Goal: Find specific page/section: Find specific page/section

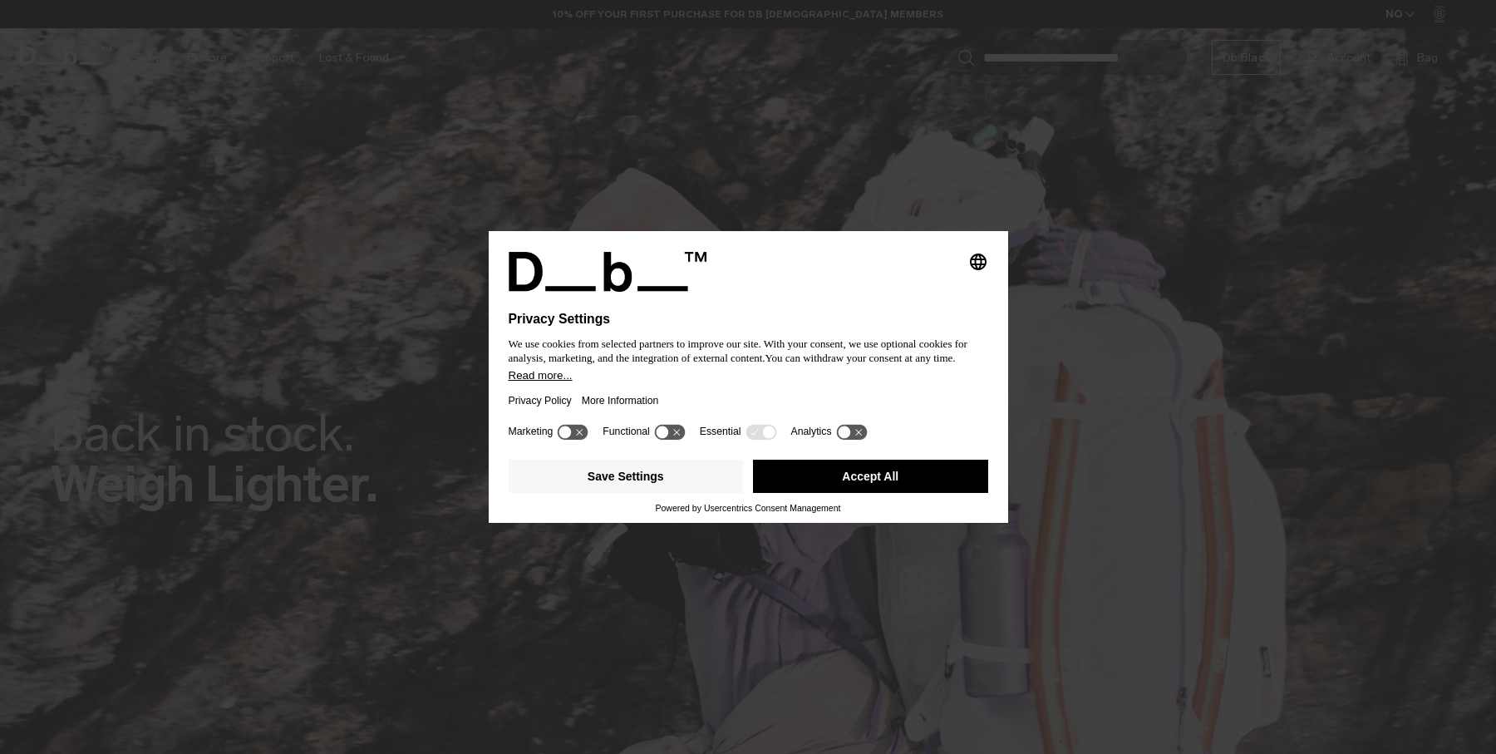
click at [838, 482] on button "Accept All" at bounding box center [870, 476] width 235 height 33
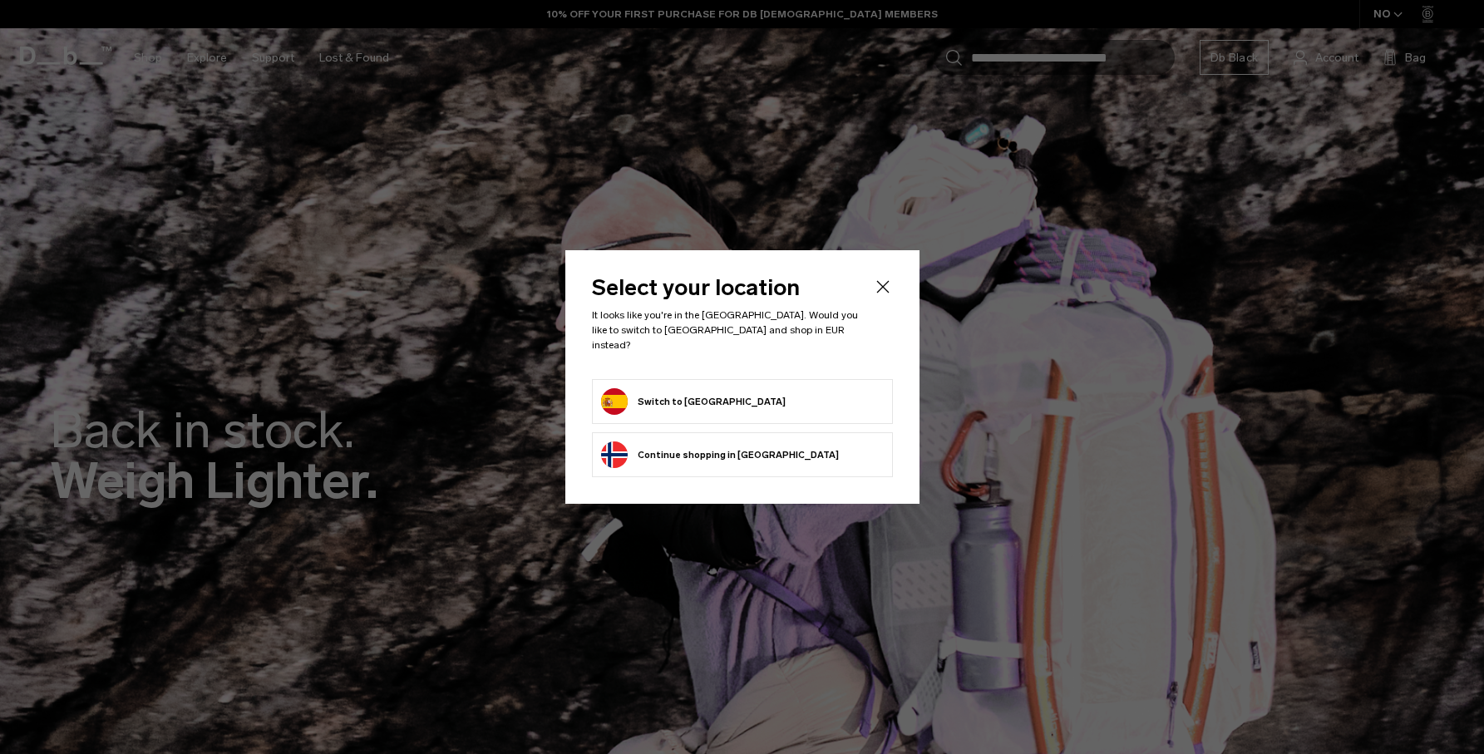
click at [742, 390] on form "Switch to [GEOGRAPHIC_DATA]" at bounding box center [742, 401] width 283 height 27
click at [613, 399] on button "Switch to [GEOGRAPHIC_DATA]" at bounding box center [693, 401] width 185 height 27
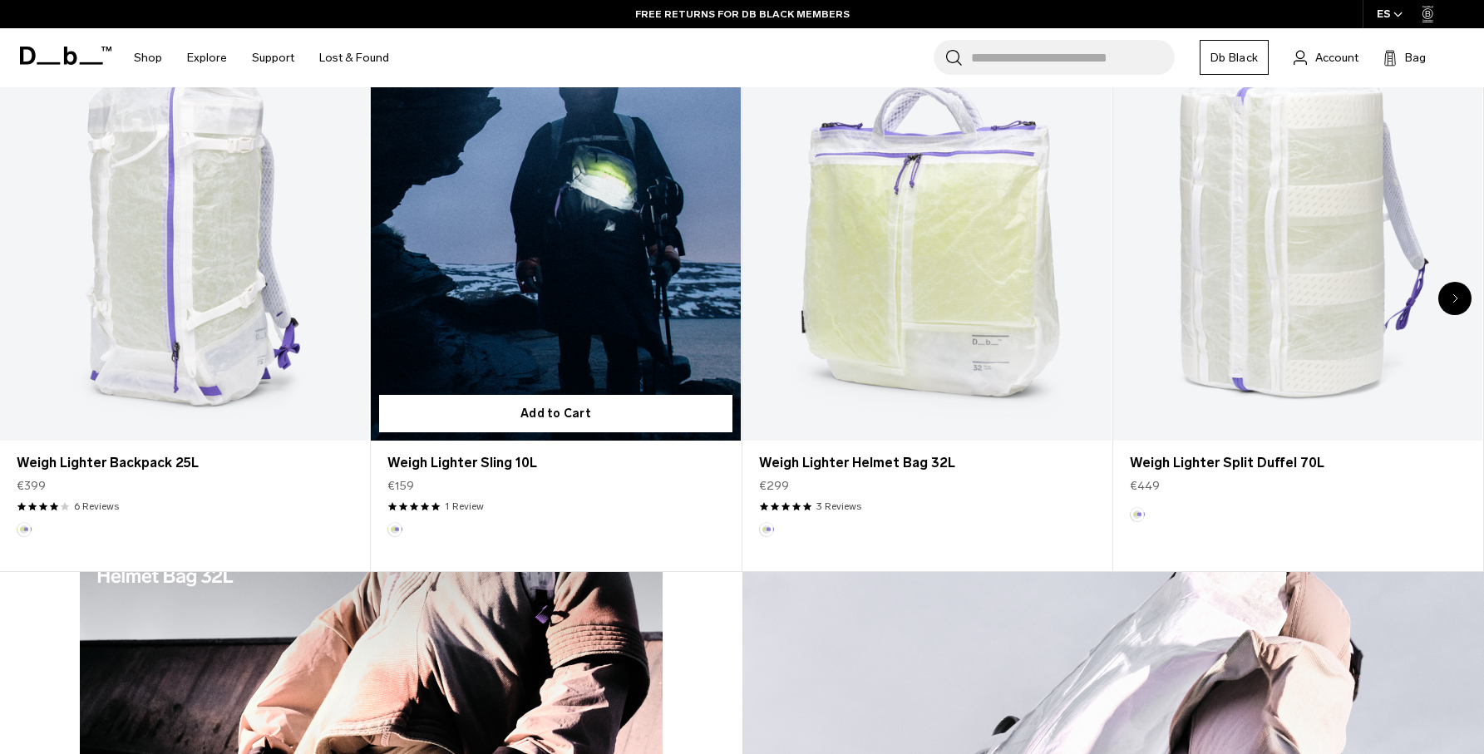
scroll to position [885, 0]
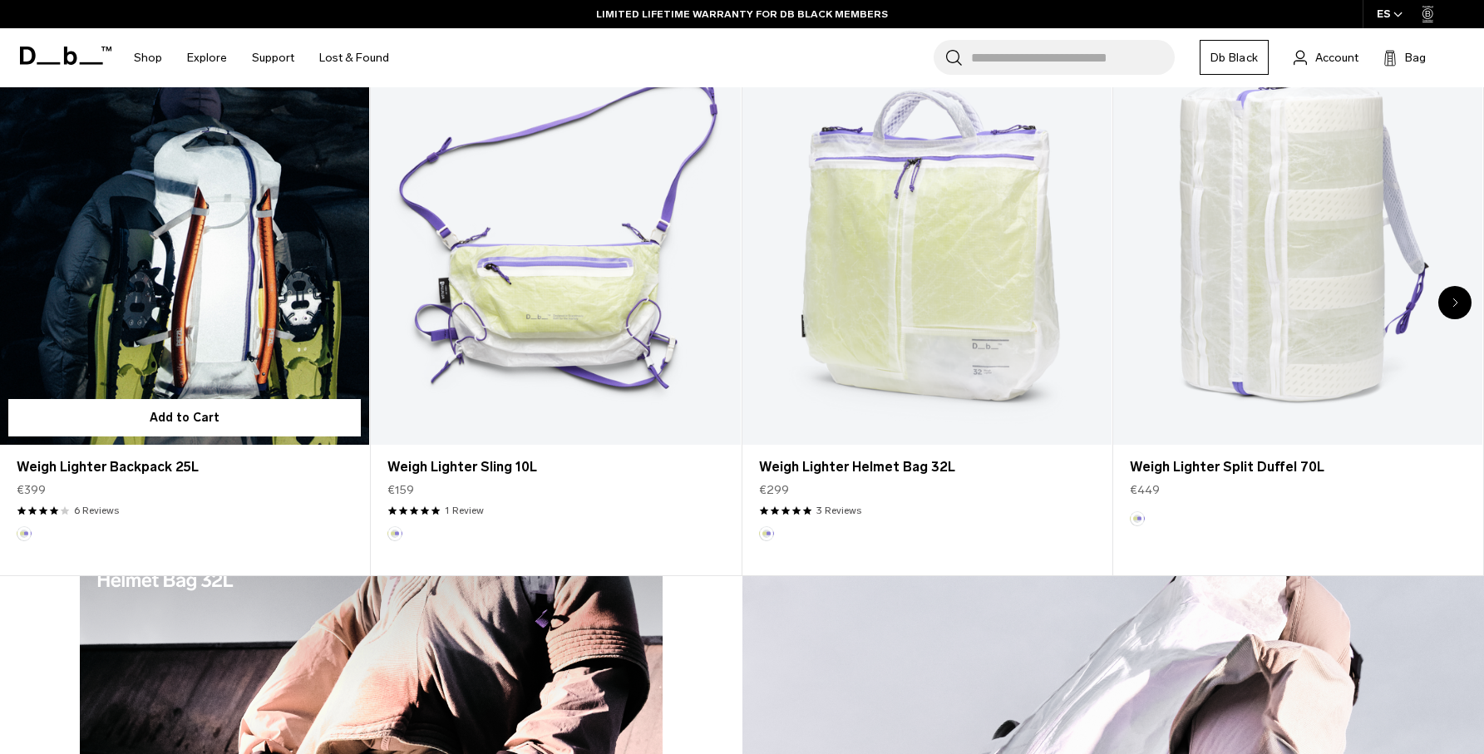
click at [264, 335] on link "Weigh Lighter Backpack 25L" at bounding box center [184, 239] width 369 height 411
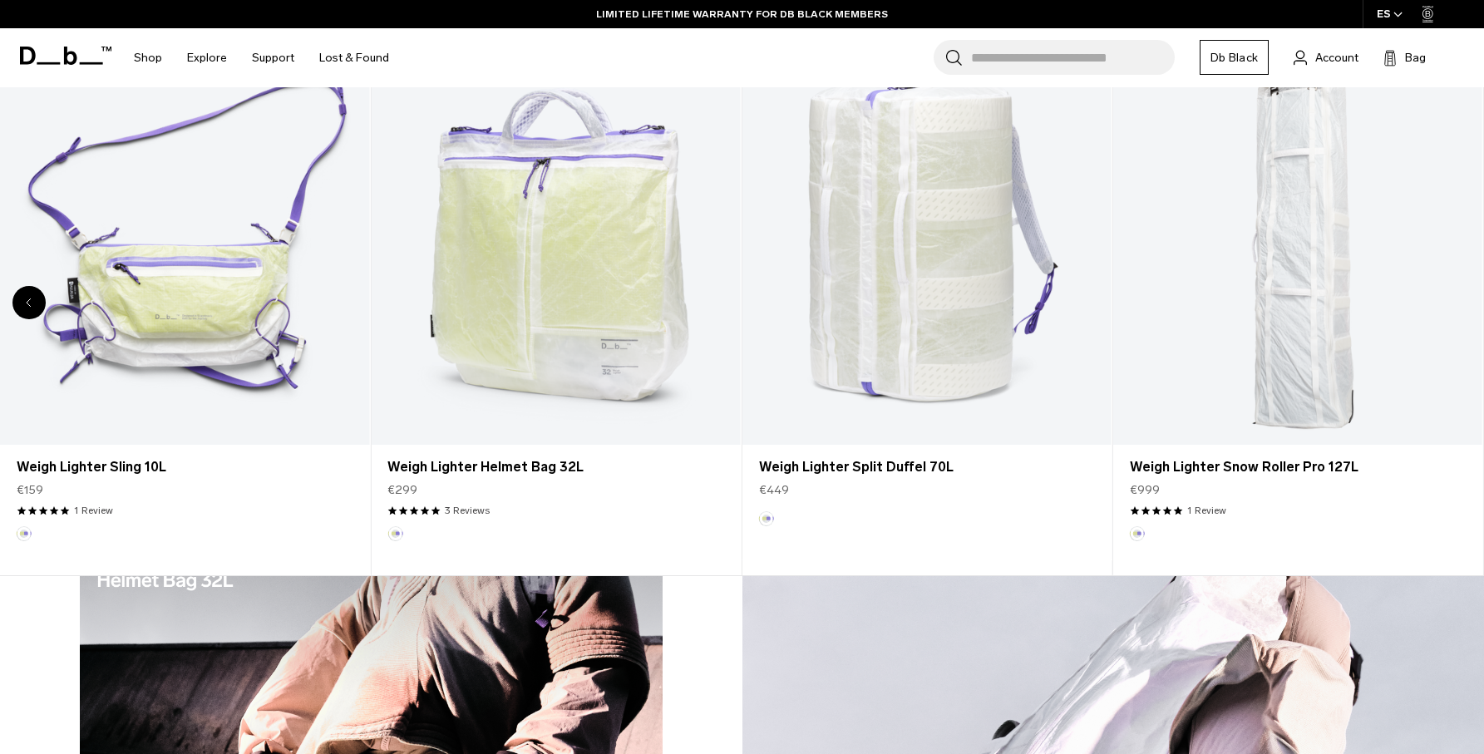
click at [26, 308] on div "Previous slide" at bounding box center [28, 302] width 33 height 33
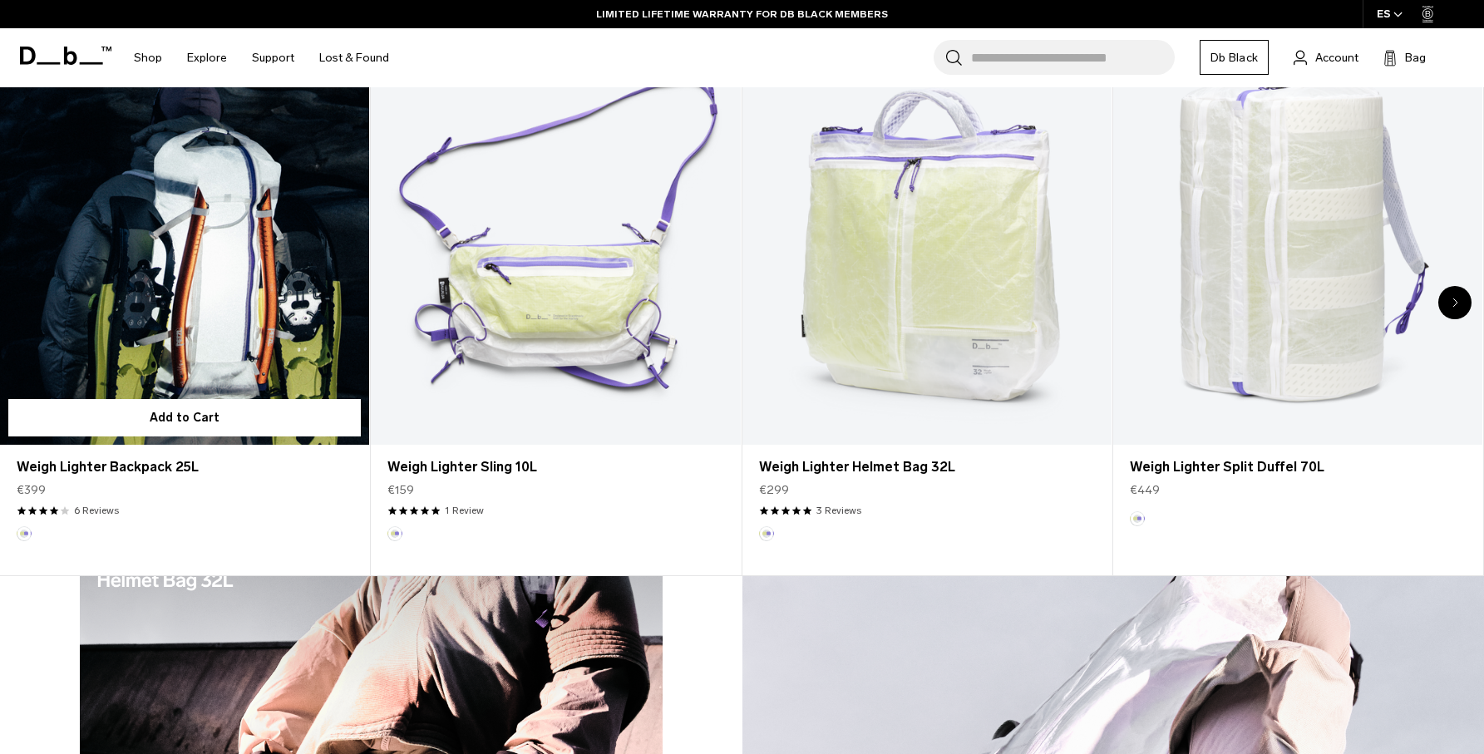
click at [189, 328] on link "Weigh Lighter Backpack 25L" at bounding box center [184, 239] width 369 height 411
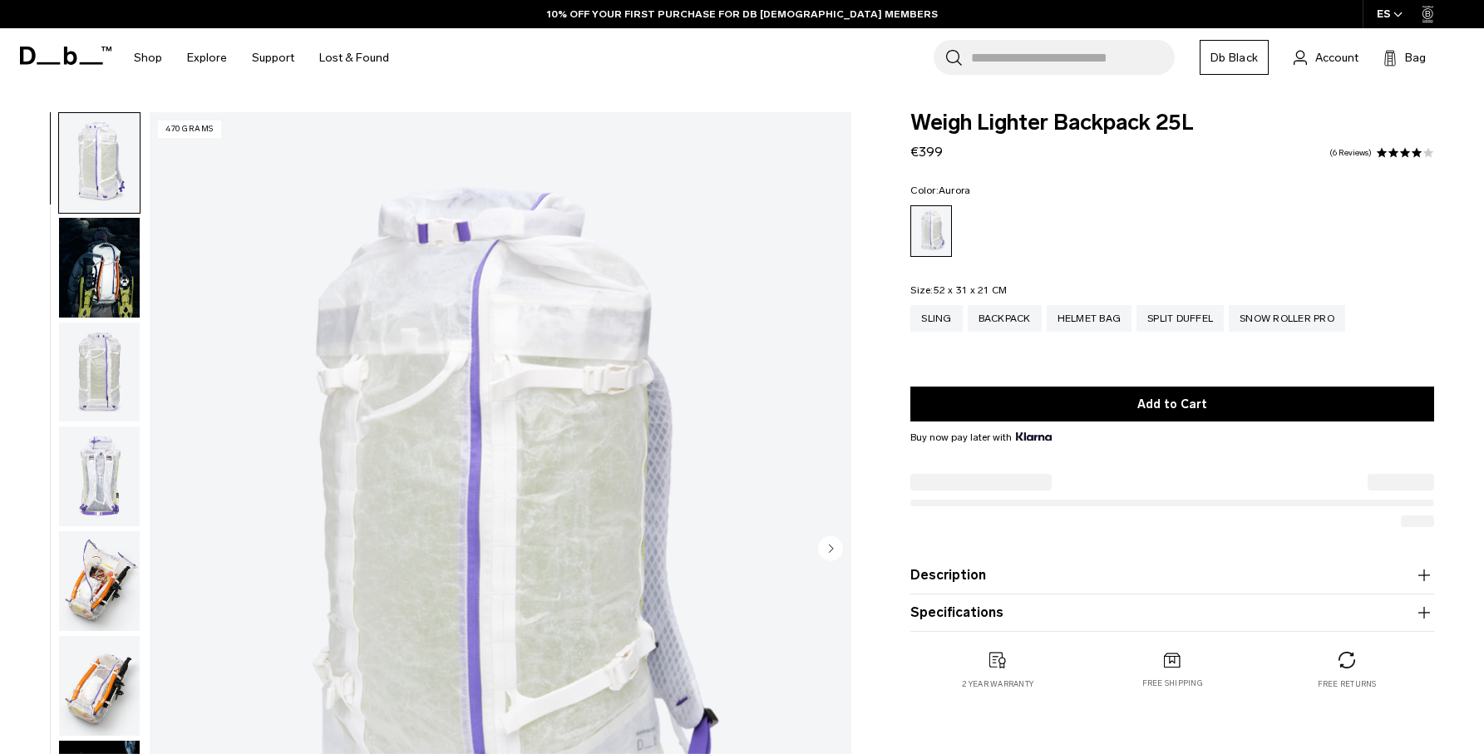
click at [79, 372] on img "button" at bounding box center [99, 372] width 81 height 100
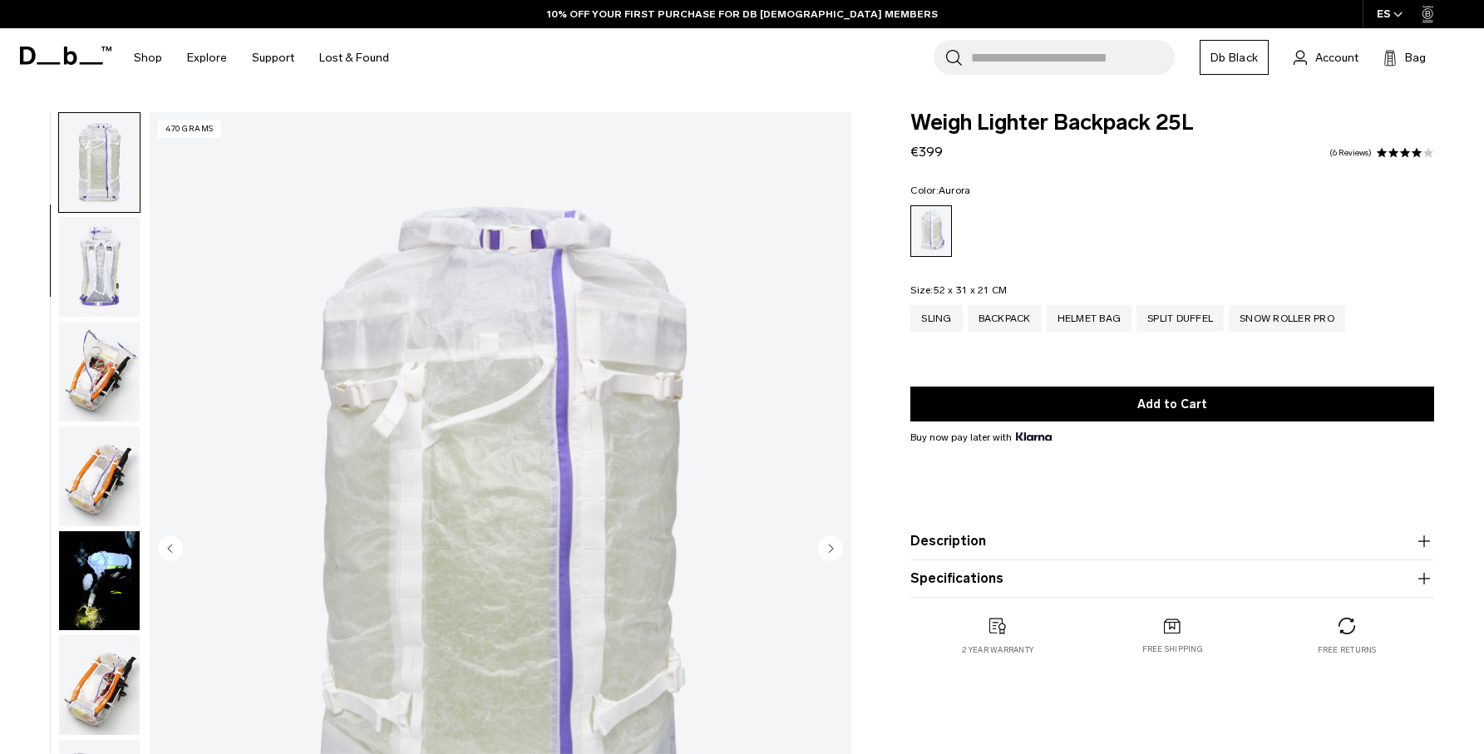
click at [86, 377] on img "button" at bounding box center [99, 372] width 81 height 100
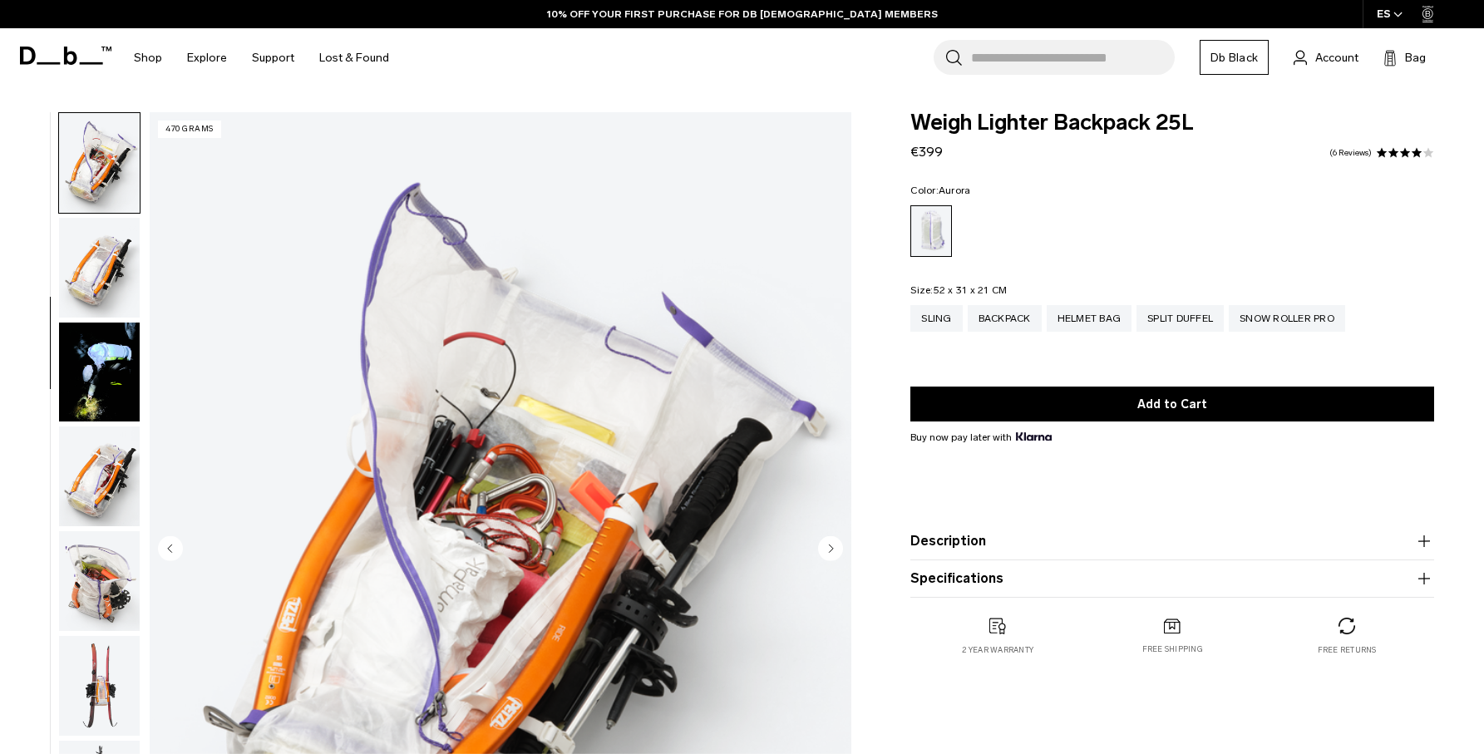
click at [96, 397] on img "button" at bounding box center [99, 372] width 81 height 100
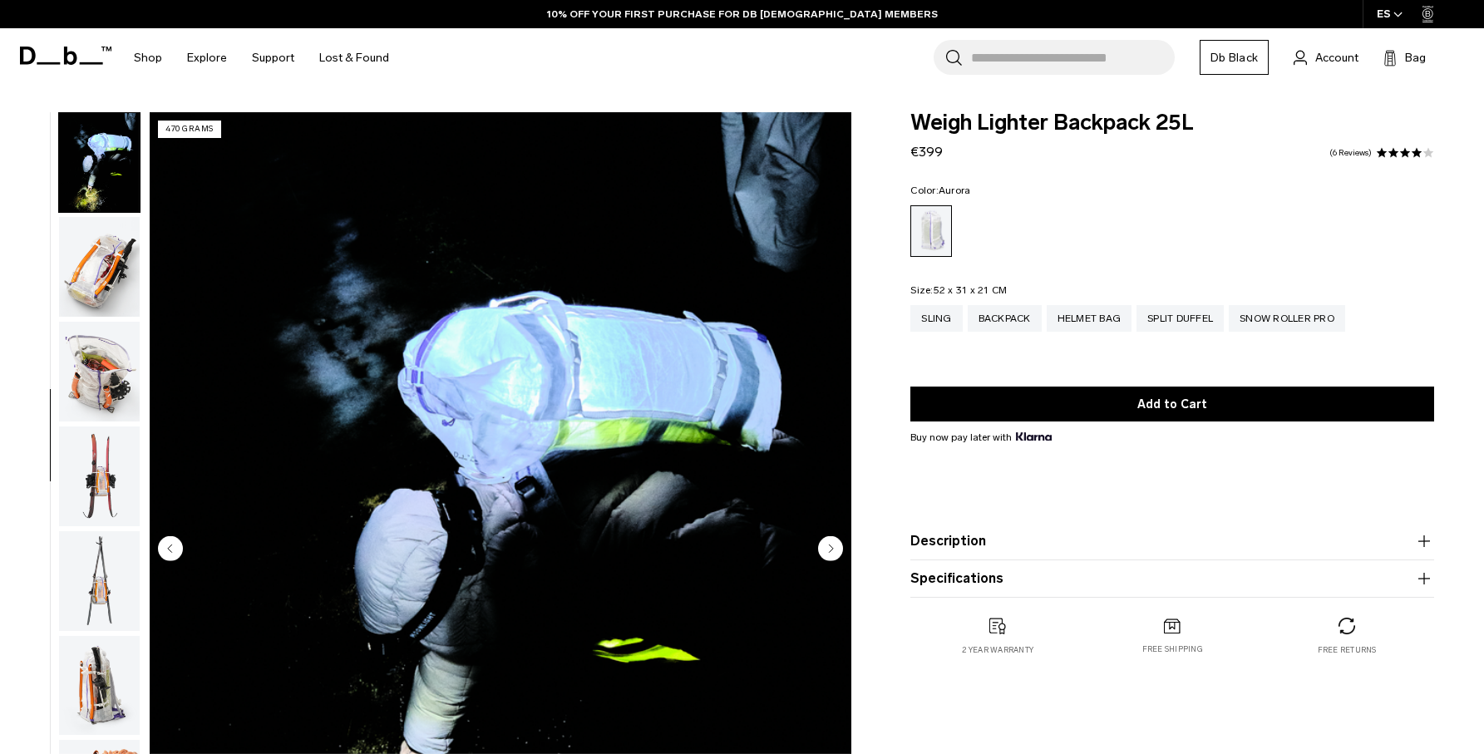
click at [97, 286] on img "button" at bounding box center [99, 267] width 81 height 100
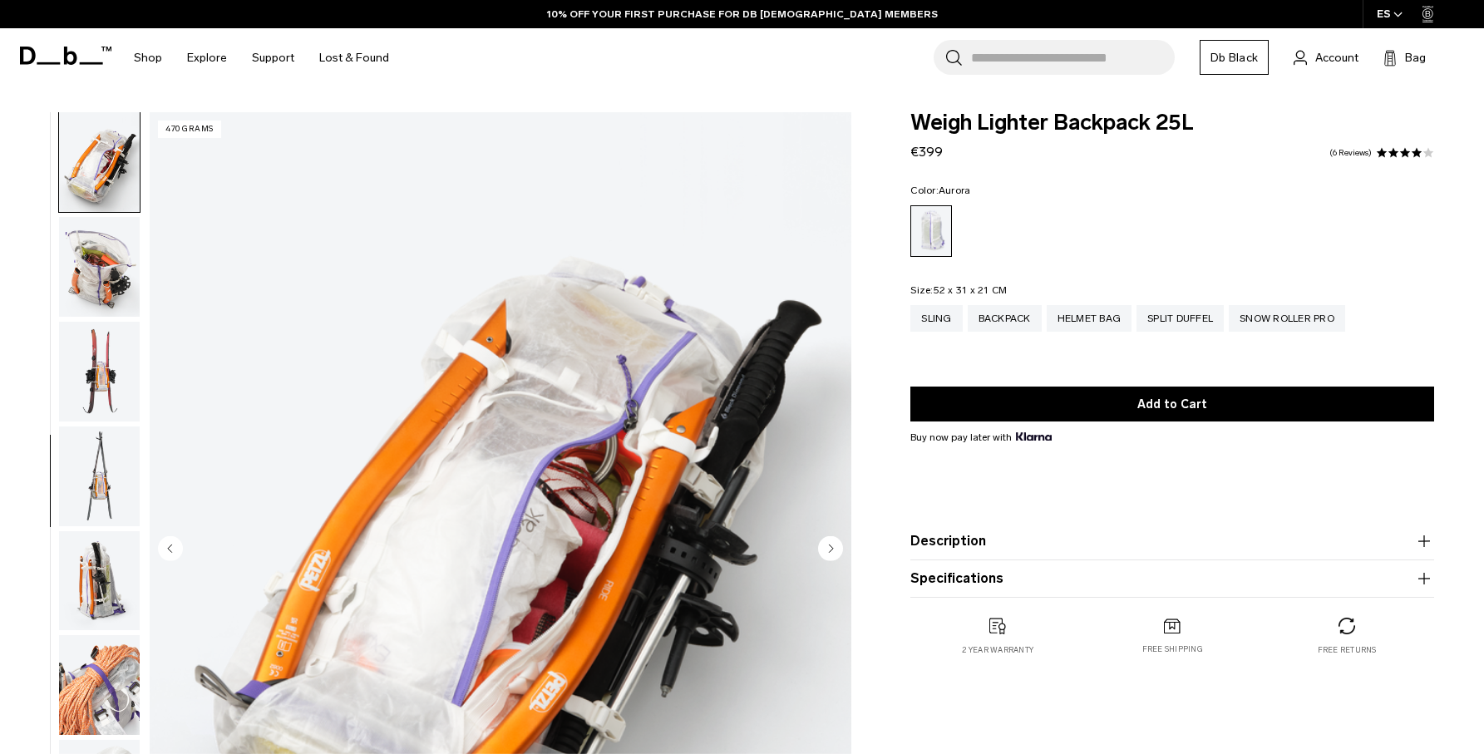
click at [97, 313] on img "button" at bounding box center [99, 267] width 81 height 100
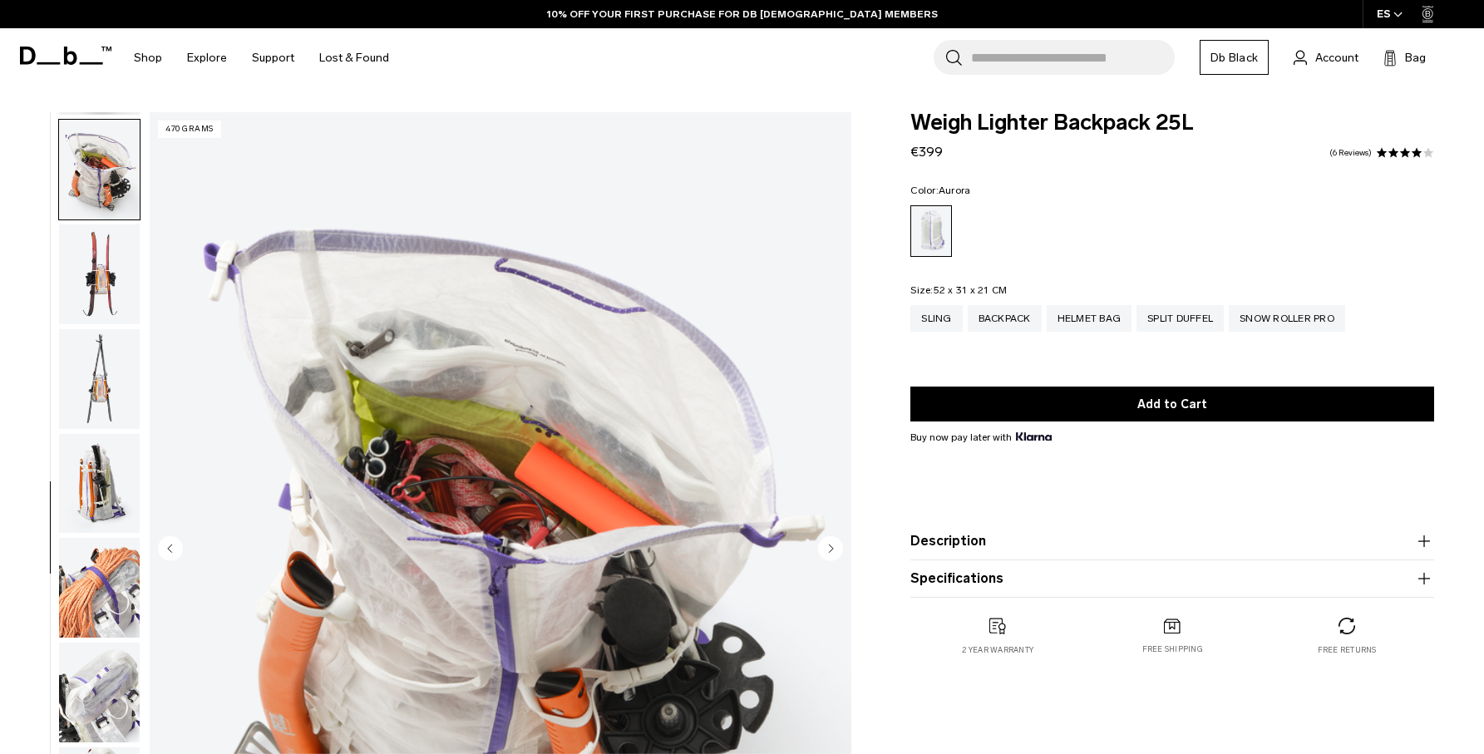
scroll to position [836, 0]
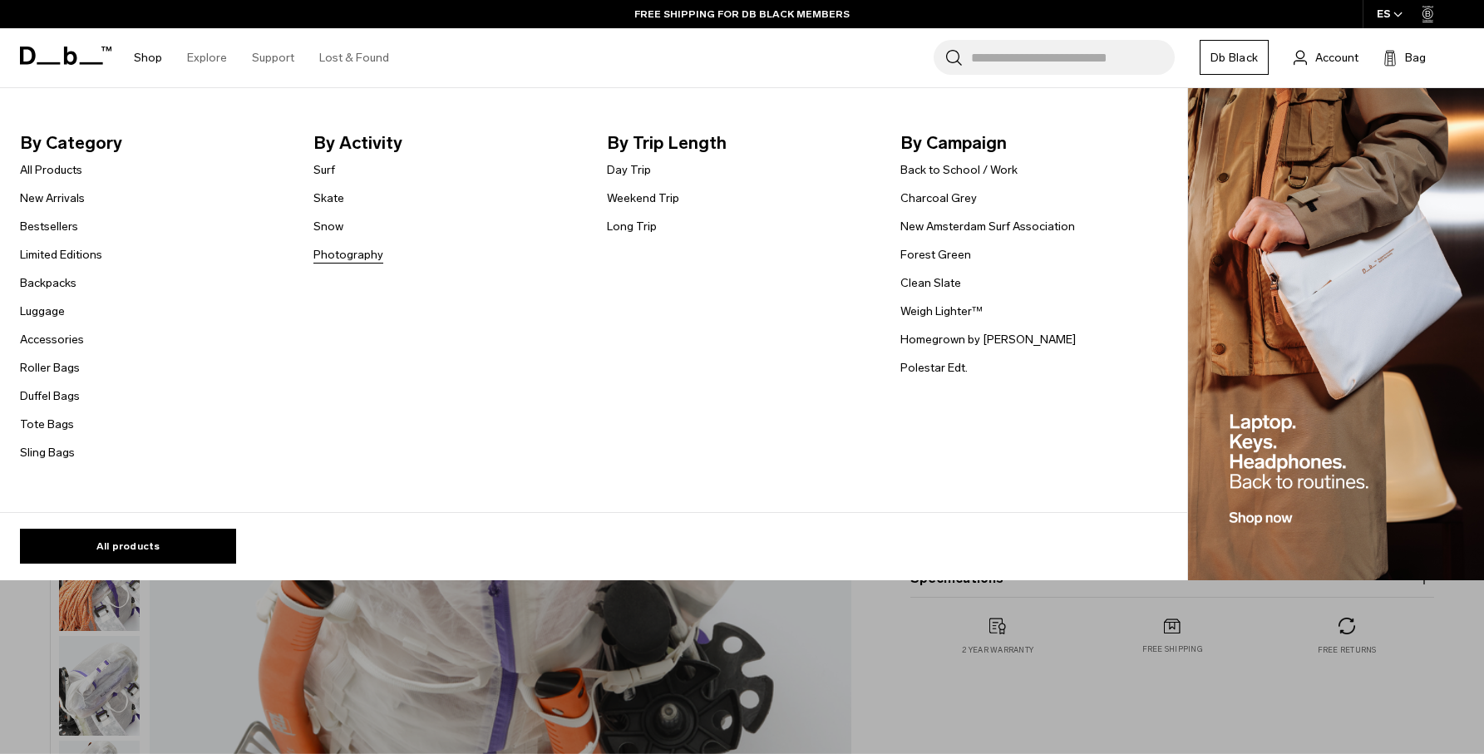
click at [359, 256] on link "Photography" at bounding box center [348, 254] width 70 height 17
